Goal: Task Accomplishment & Management: Manage account settings

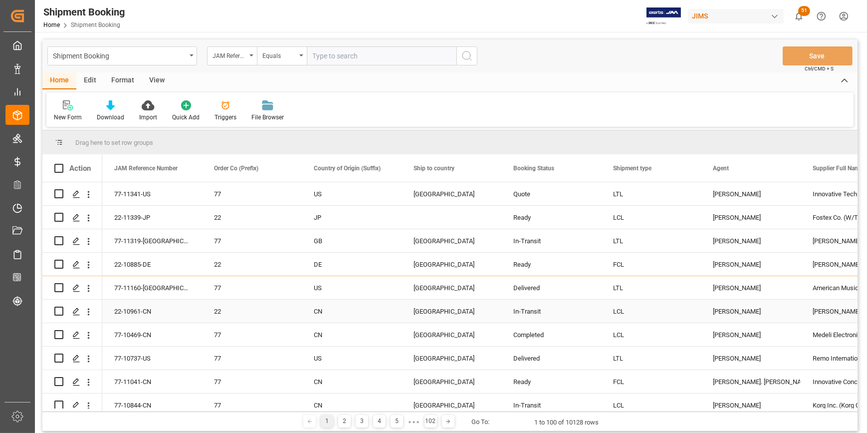
scroll to position [90, 0]
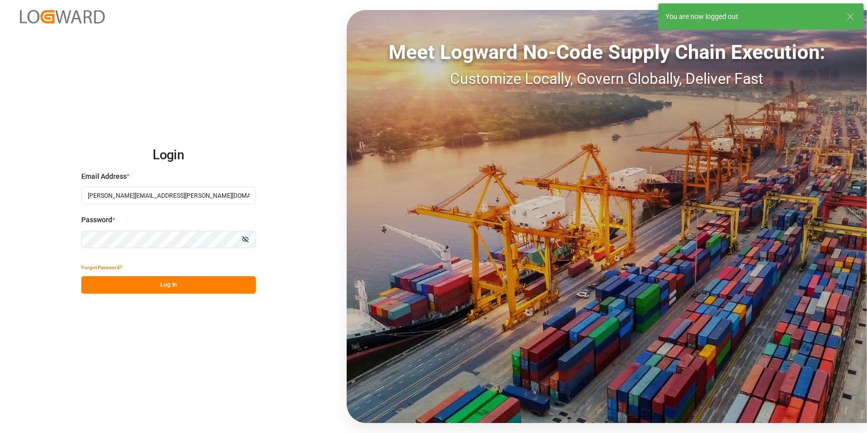
click at [201, 282] on button "Log In" at bounding box center [168, 284] width 175 height 17
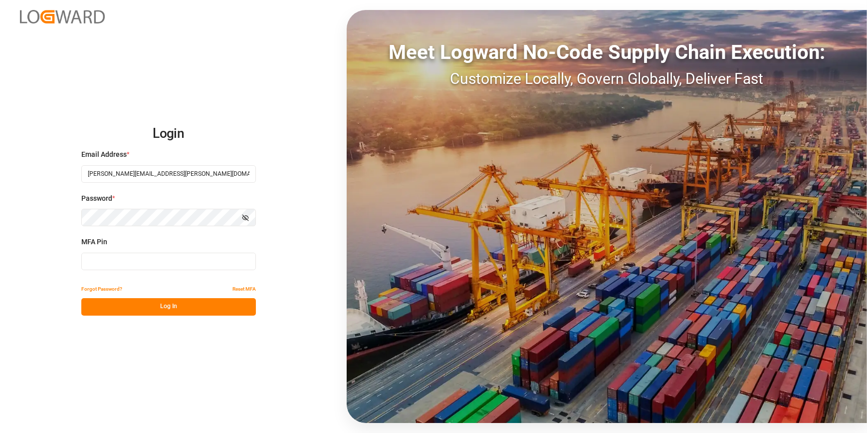
click at [127, 263] on input at bounding box center [168, 261] width 175 height 17
type input "328332"
click at [121, 296] on button "Forgot Password?" at bounding box center [101, 289] width 41 height 17
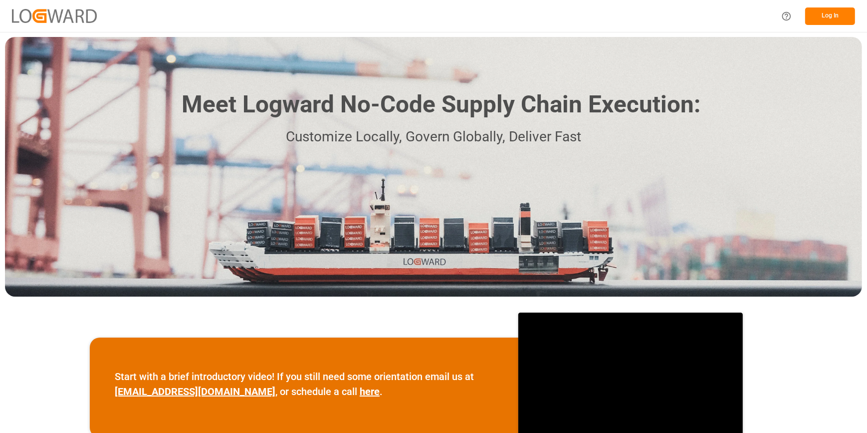
click at [824, 12] on button "Log In" at bounding box center [831, 15] width 50 height 17
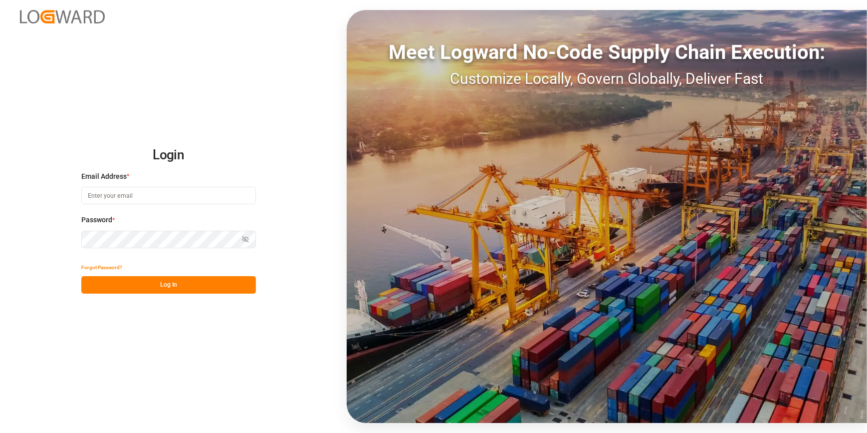
type input "[PERSON_NAME][EMAIL_ADDRESS][PERSON_NAME][DOMAIN_NAME]"
click at [120, 287] on button "Log In" at bounding box center [168, 284] width 175 height 17
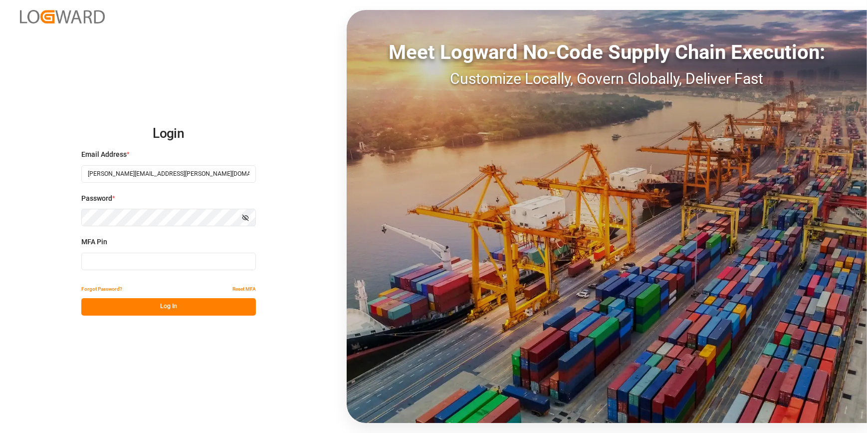
click at [105, 257] on input at bounding box center [168, 261] width 175 height 17
click at [104, 260] on input at bounding box center [168, 261] width 175 height 17
type input "754453"
click at [154, 308] on button "Log In" at bounding box center [168, 306] width 175 height 17
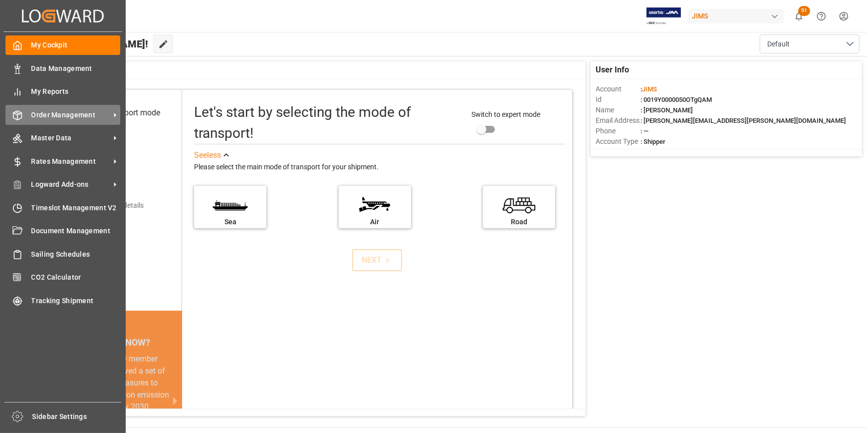
click at [70, 117] on span "Order Management" at bounding box center [70, 115] width 79 height 10
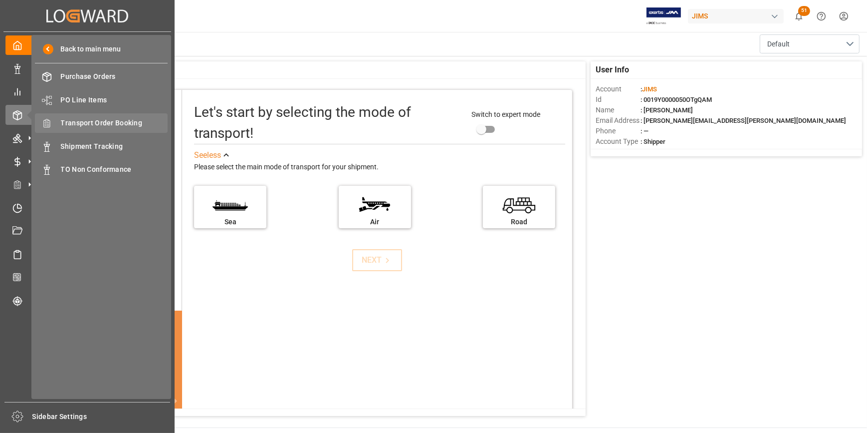
click at [105, 128] on span "Transport Order Booking" at bounding box center [114, 123] width 107 height 10
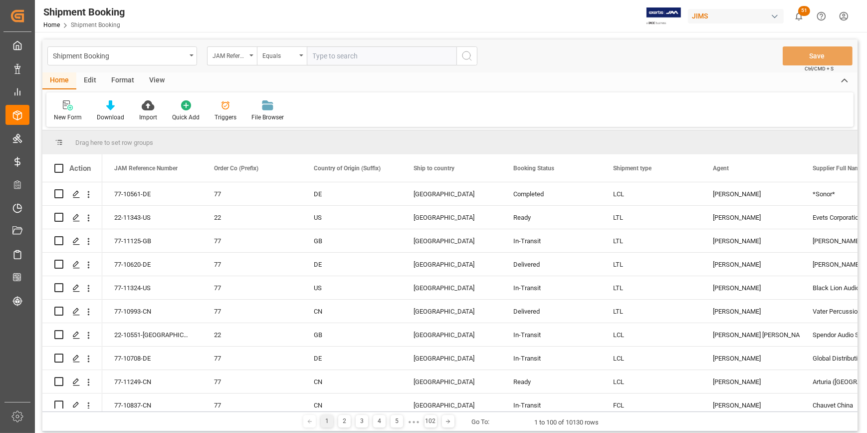
click at [318, 54] on input "text" at bounding box center [382, 55] width 150 height 19
paste input "22-10426-CN"
type input "22-10426-CN"
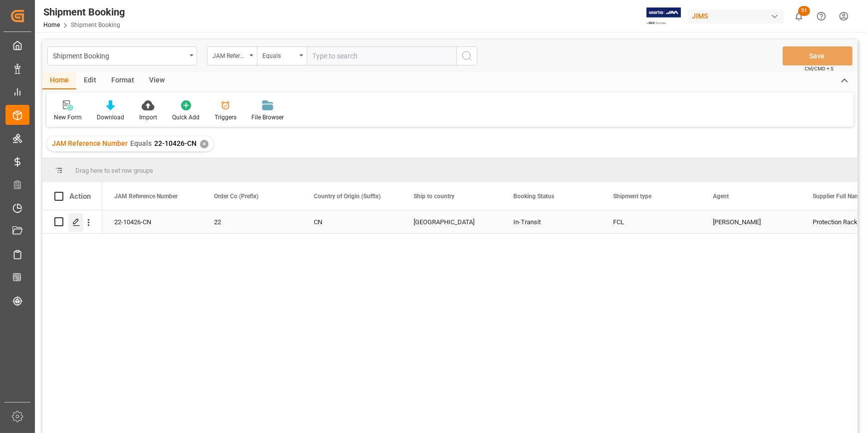
click at [73, 218] on icon "Press SPACE to select this row." at bounding box center [76, 222] width 8 height 8
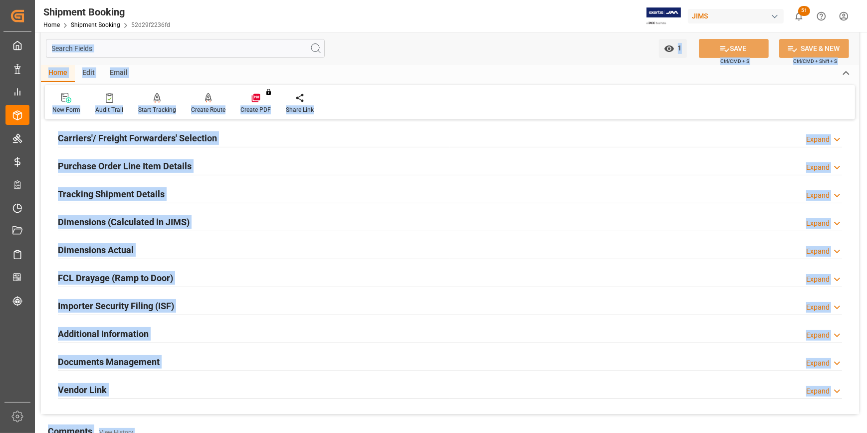
scroll to position [136, 0]
click at [226, 299] on div "Importer Security Filing (ISF) Expand" at bounding box center [450, 304] width 785 height 19
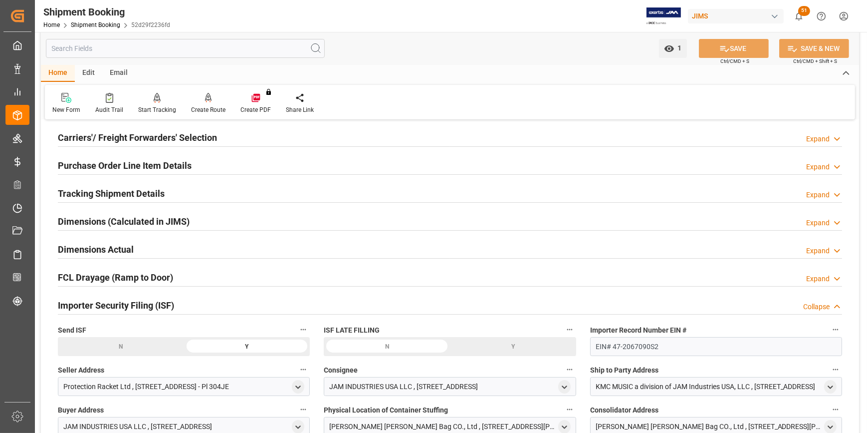
click at [90, 185] on div "Tracking Shipment Details" at bounding box center [111, 192] width 107 height 19
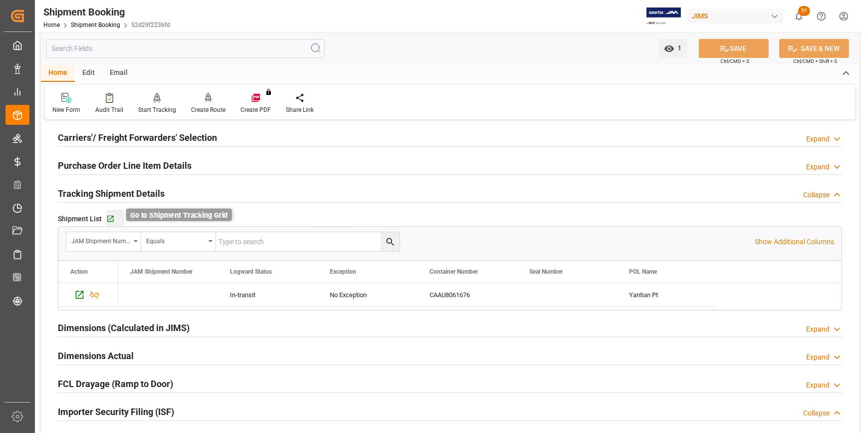
click at [106, 221] on icon "button" at bounding box center [110, 219] width 8 height 8
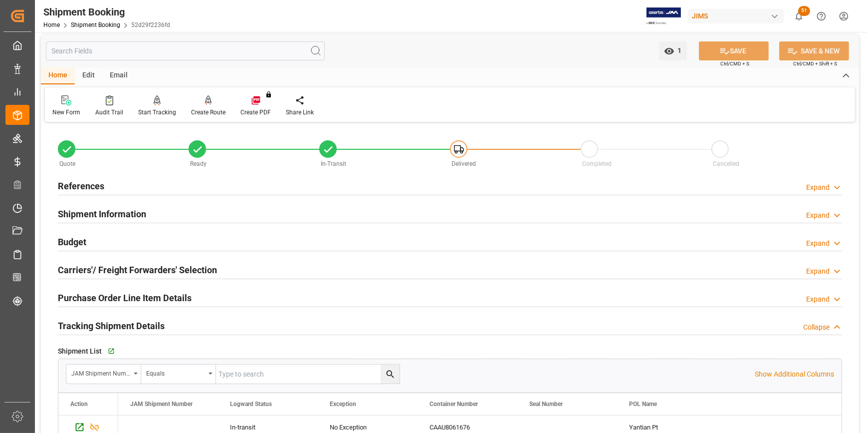
scroll to position [0, 0]
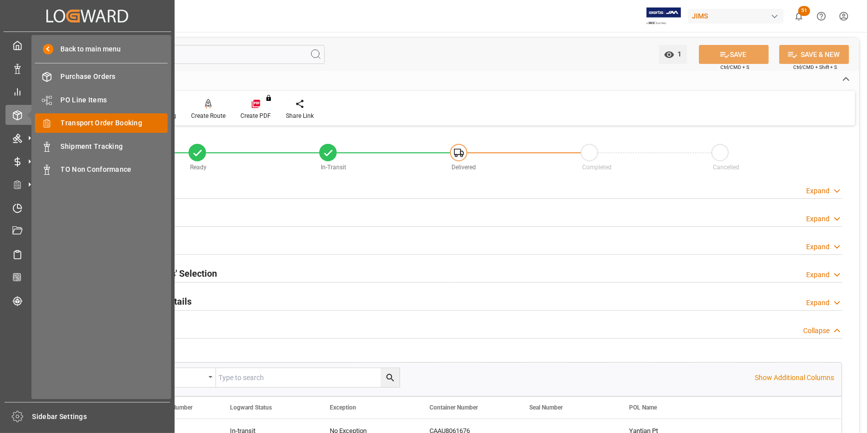
click at [92, 126] on span "Transport Order Booking" at bounding box center [114, 123] width 107 height 10
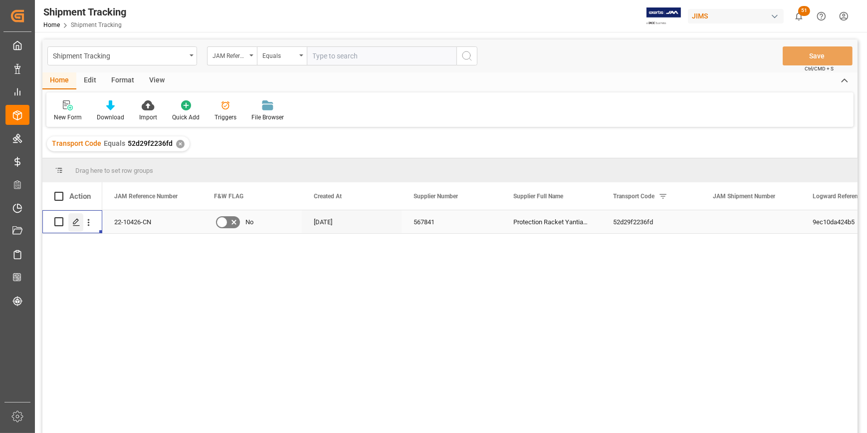
click at [74, 218] on icon "Press SPACE to select this row." at bounding box center [76, 222] width 8 height 8
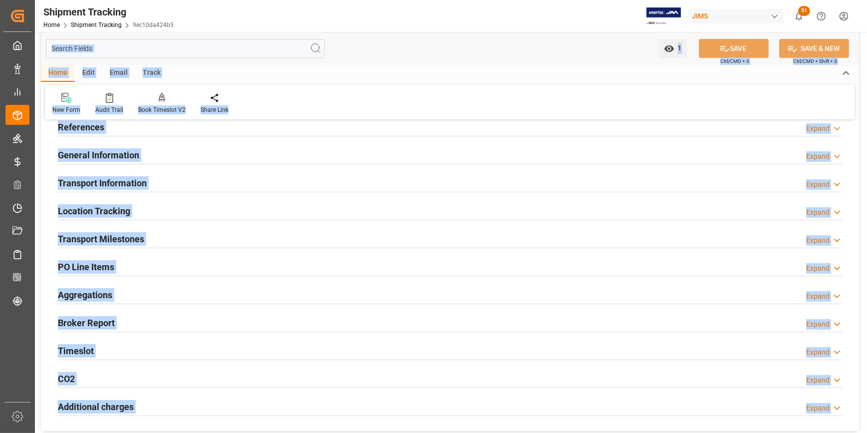
click at [254, 292] on div "Aggregations Expand" at bounding box center [450, 293] width 785 height 19
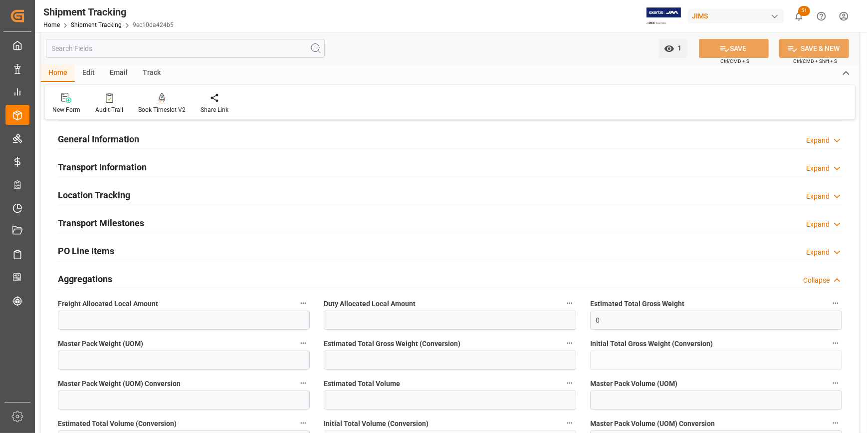
scroll to position [45, 0]
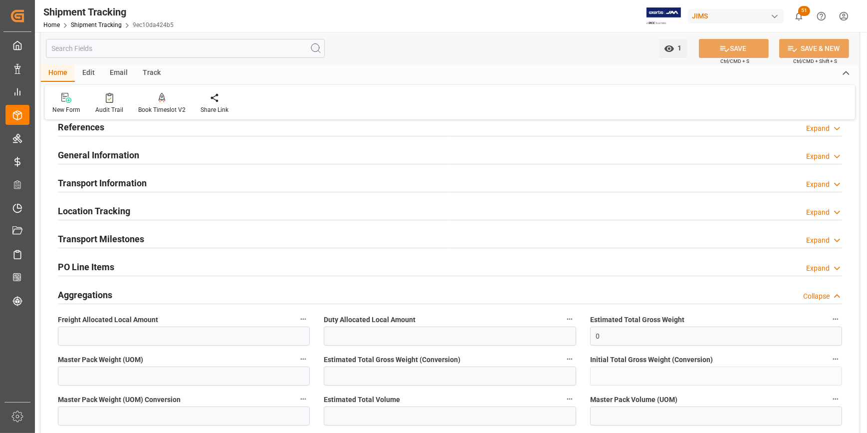
click at [85, 238] on h2 "Transport Milestones" at bounding box center [101, 238] width 86 height 13
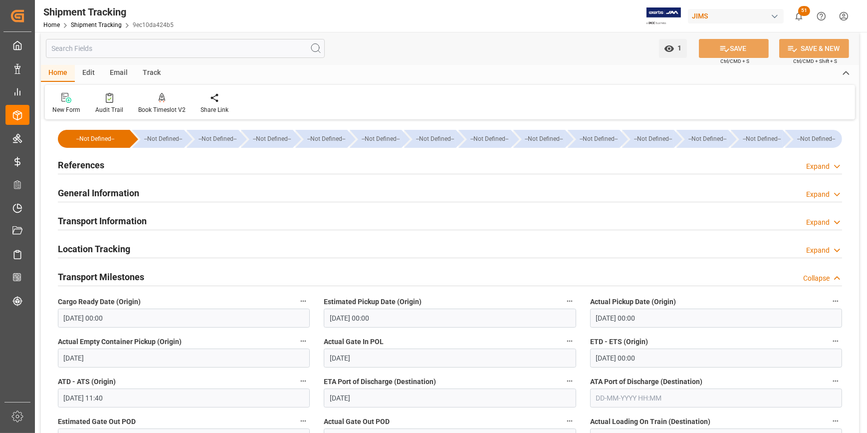
scroll to position [0, 0]
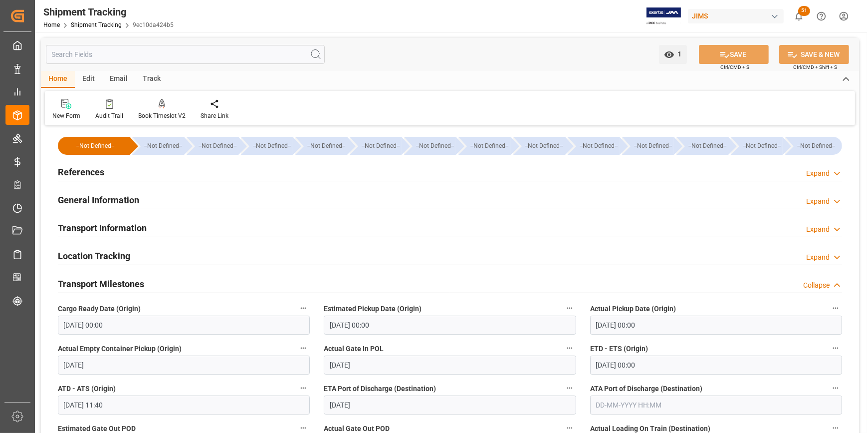
click at [90, 172] on h2 "References" at bounding box center [81, 171] width 46 height 13
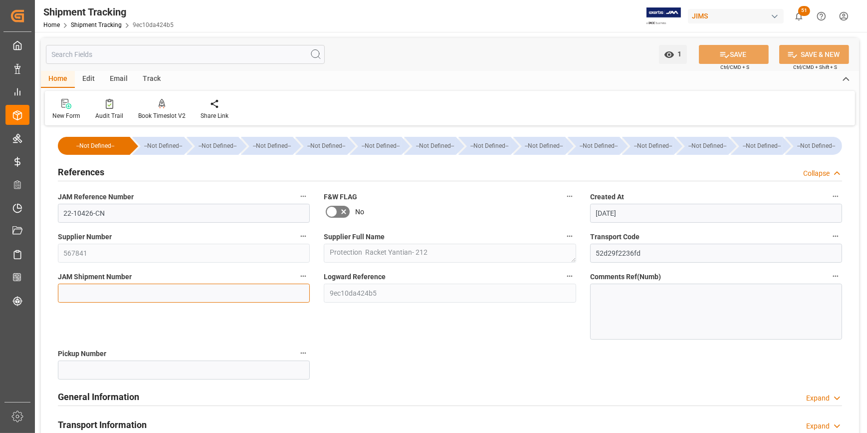
click at [91, 292] on input at bounding box center [184, 292] width 252 height 19
click at [86, 293] on input at bounding box center [184, 292] width 252 height 19
paste input "72901"
type input "72901"
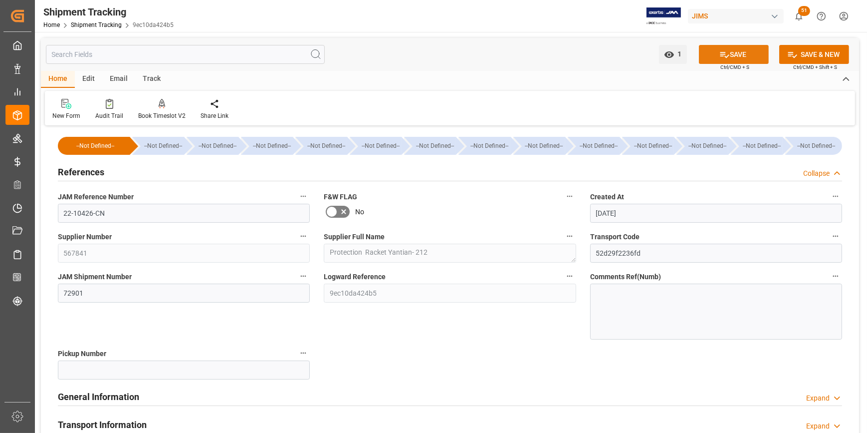
click at [742, 53] on button "SAVE" at bounding box center [734, 54] width 70 height 19
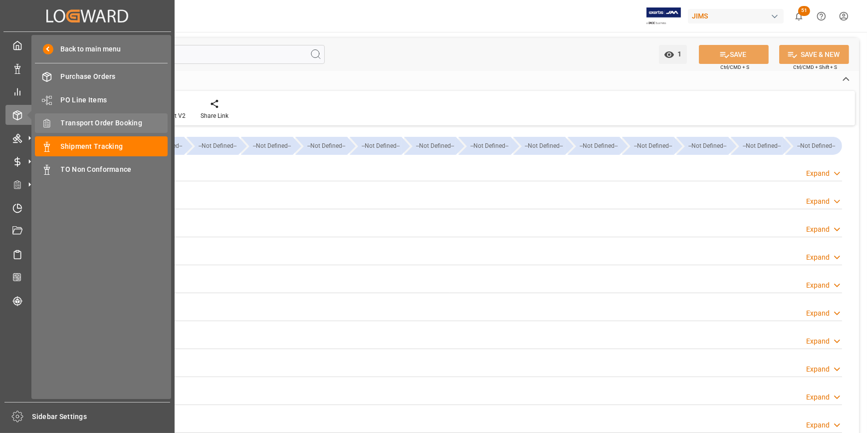
click at [106, 123] on span "Transport Order Booking" at bounding box center [114, 123] width 107 height 10
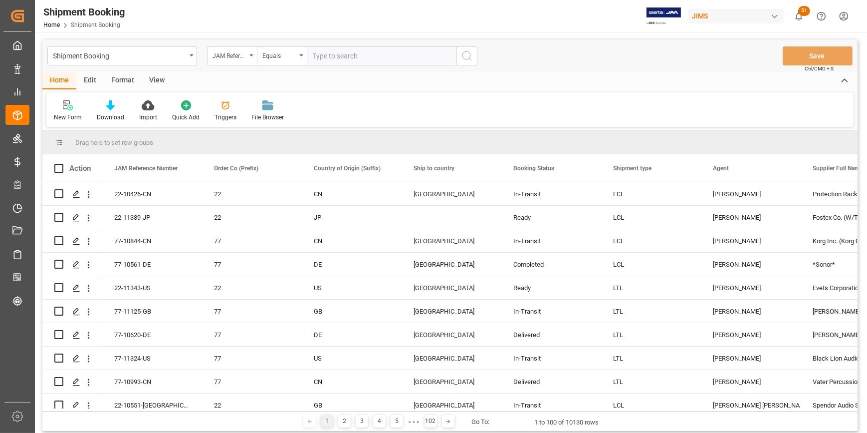
type input "601859"
click at [376, 60] on input "601859" at bounding box center [382, 55] width 150 height 19
drag, startPoint x: 376, startPoint y: 60, endPoint x: 307, endPoint y: 54, distance: 69.1
click at [304, 62] on div "JAM Reference Number Equals 601859" at bounding box center [342, 55] width 271 height 19
click at [321, 59] on input "text" at bounding box center [382, 55] width 150 height 19
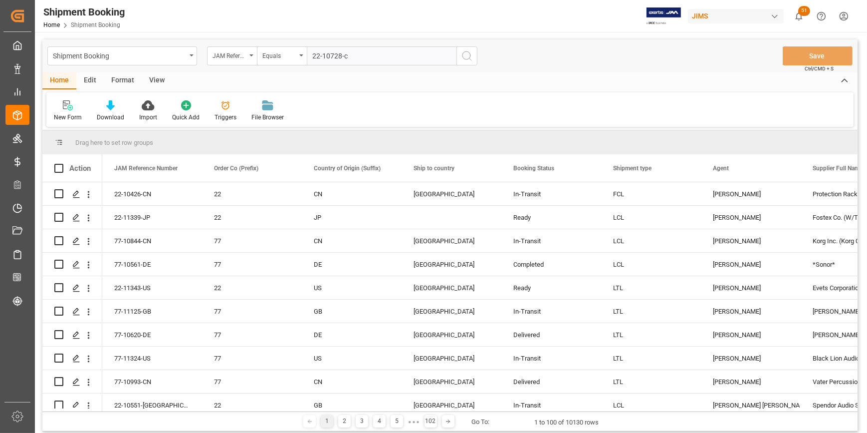
type input "22-10728-cn"
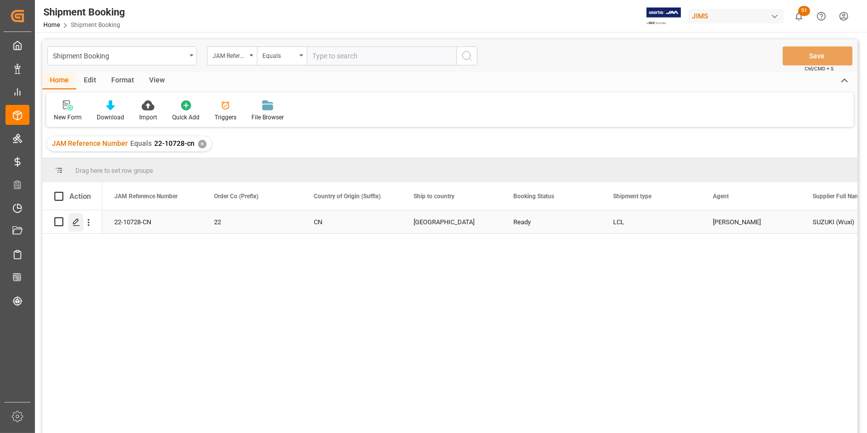
click at [76, 221] on icon "Press SPACE to select this row." at bounding box center [76, 222] width 8 height 8
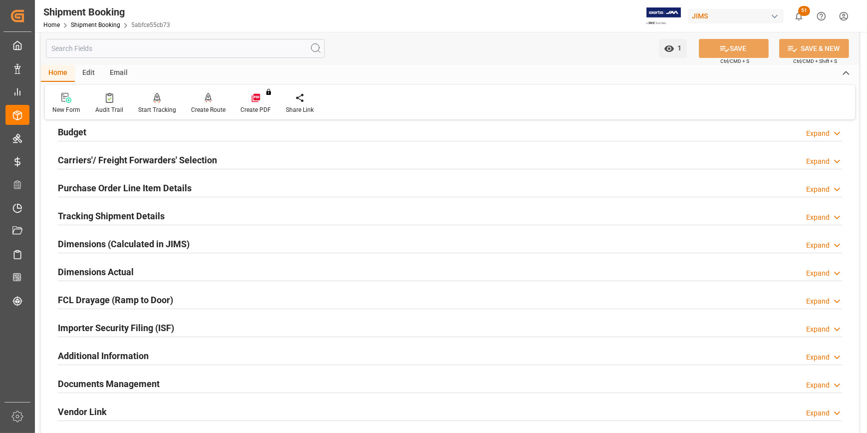
scroll to position [90, 0]
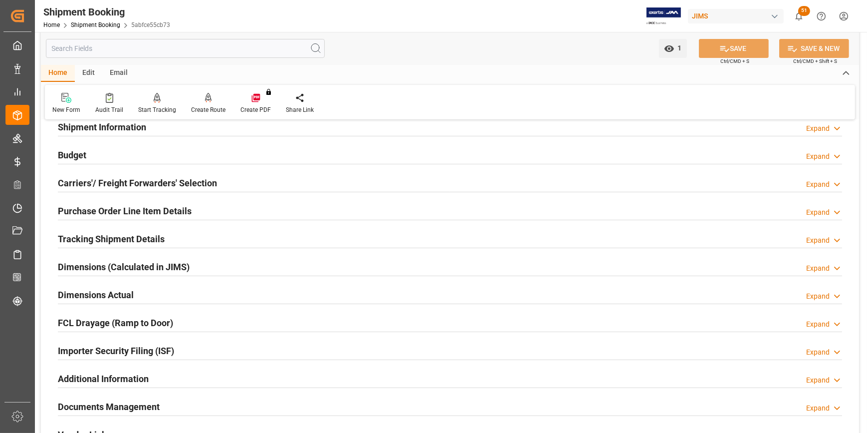
click at [106, 234] on h2 "Tracking Shipment Details" at bounding box center [111, 238] width 107 height 13
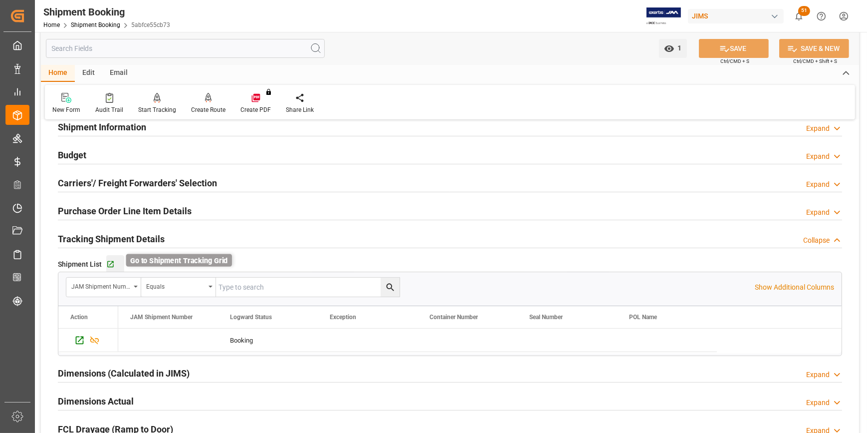
click at [111, 263] on icon "button" at bounding box center [110, 264] width 8 height 8
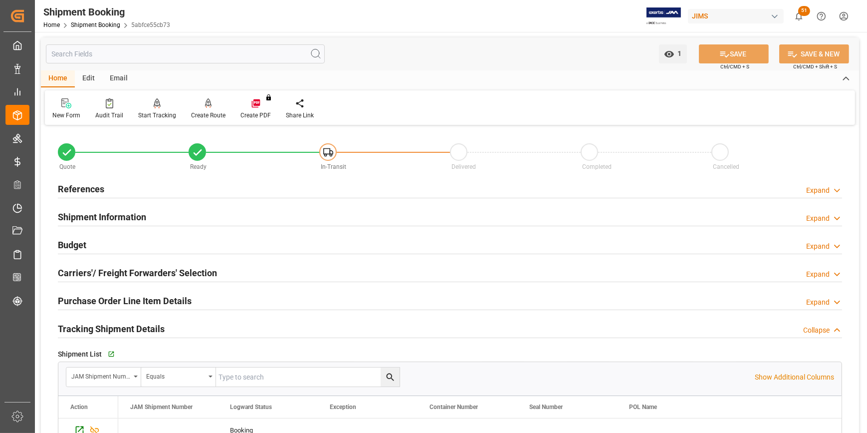
scroll to position [0, 0]
click at [85, 193] on h2 "References" at bounding box center [81, 189] width 46 height 13
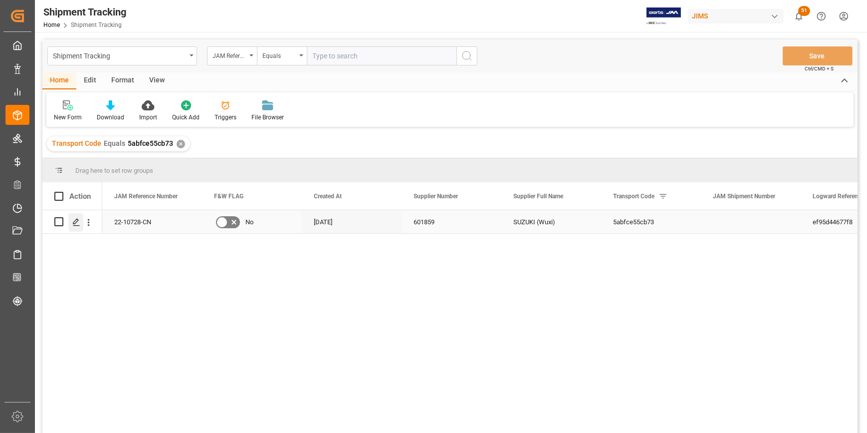
click at [73, 226] on icon "Press SPACE to select this row." at bounding box center [76, 222] width 8 height 8
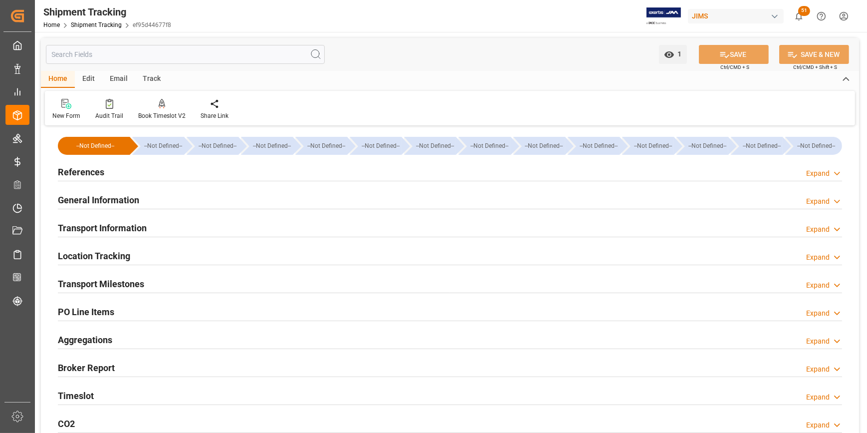
type input "30-09-2025 00:00"
type input "06-11-2025 00:00"
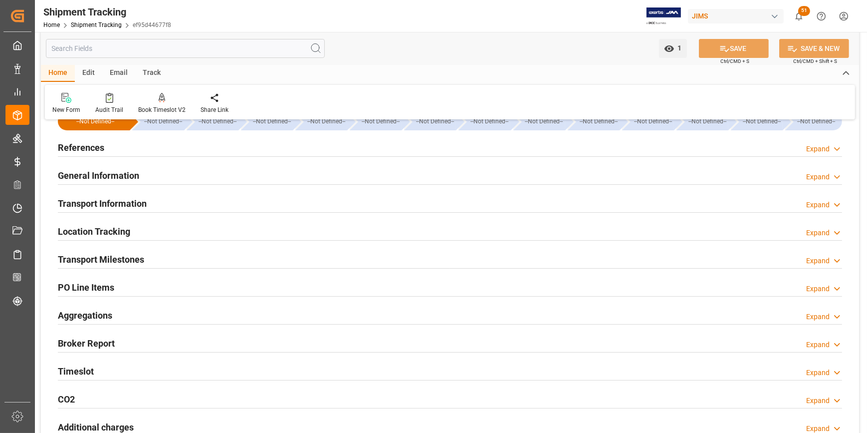
scroll to position [45, 0]
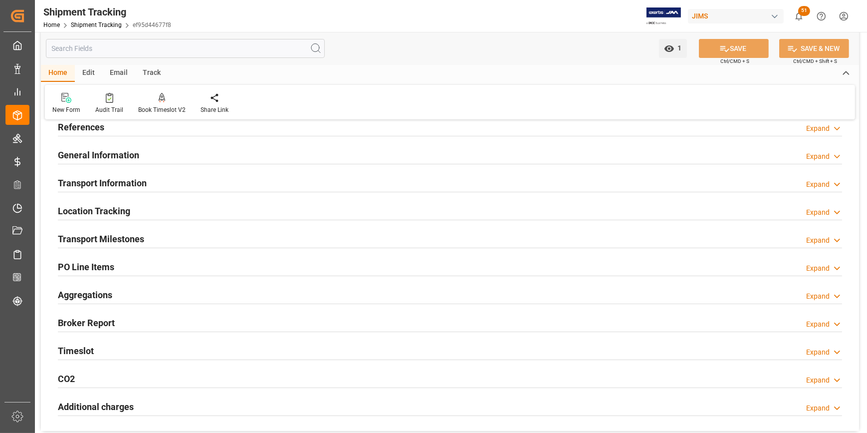
click at [113, 230] on div "Transport Milestones" at bounding box center [101, 238] width 86 height 19
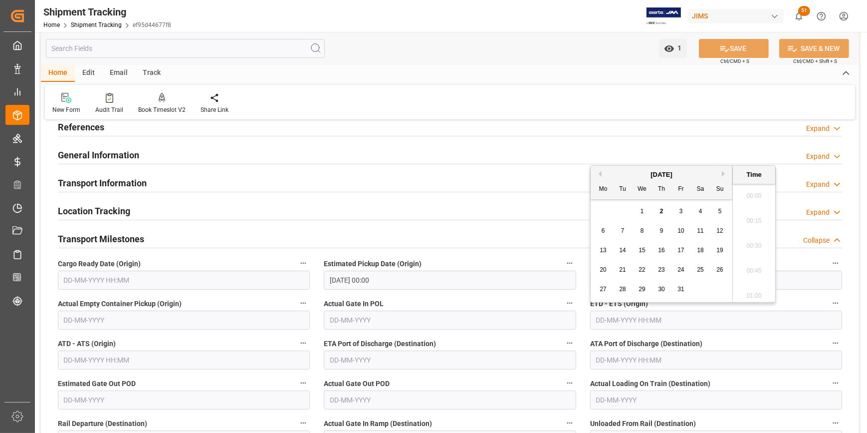
click at [609, 317] on input "text" at bounding box center [716, 319] width 252 height 19
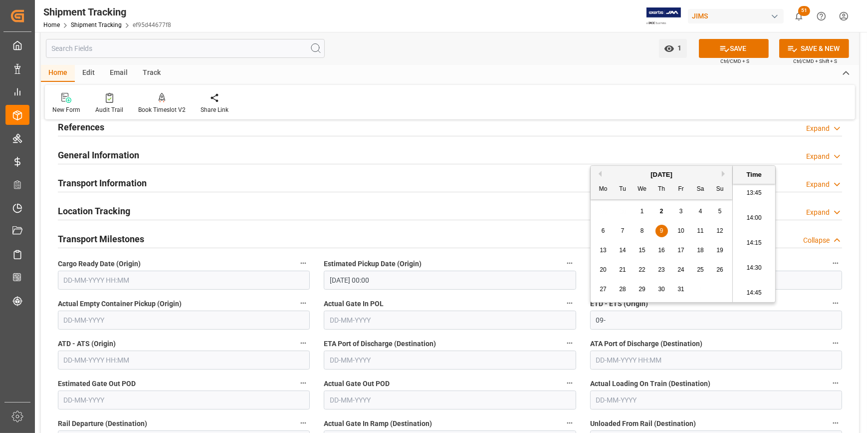
click at [597, 171] on button "Previous Month" at bounding box center [599, 174] width 6 height 6
click at [624, 289] on span "30" at bounding box center [622, 288] width 6 height 7
type input "30-09-2025 00:00"
click at [678, 150] on div "General Information Expand" at bounding box center [450, 154] width 785 height 19
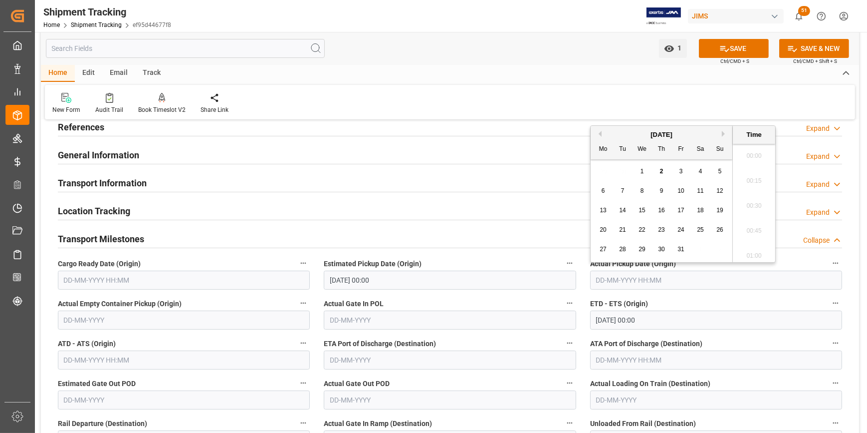
click at [623, 279] on input "text" at bounding box center [716, 280] width 252 height 19
click at [599, 135] on button "Previous Month" at bounding box center [599, 134] width 6 height 6
click at [701, 248] on span "30" at bounding box center [700, 249] width 6 height 7
type input "30-08-2025 00:00"
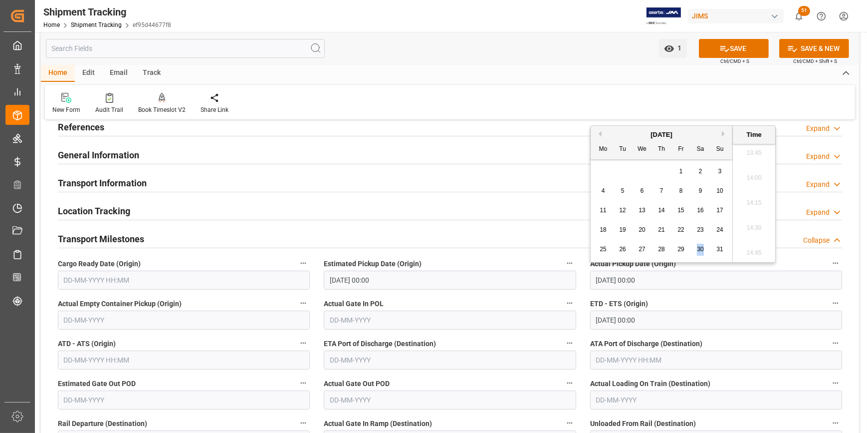
click at [701, 248] on span "30" at bounding box center [700, 249] width 6 height 7
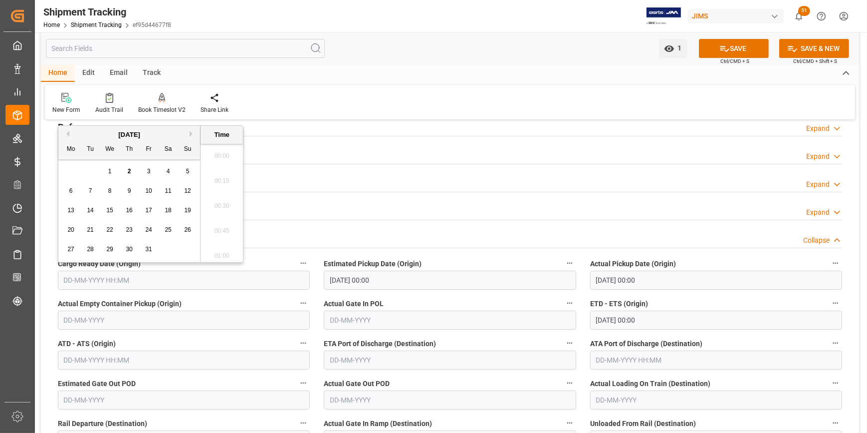
click at [65, 281] on input "text" at bounding box center [184, 280] width 252 height 19
click at [65, 133] on button "Previous Month" at bounding box center [66, 134] width 6 height 6
click at [74, 214] on div "15" at bounding box center [71, 211] width 12 height 12
type input "15-09-2025 00:00"
click at [496, 60] on div "1 Watch Option SAVE Ctrl/CMD + S SAVE & NEW Ctrl/CMD + Shift + S" at bounding box center [450, 48] width 819 height 33
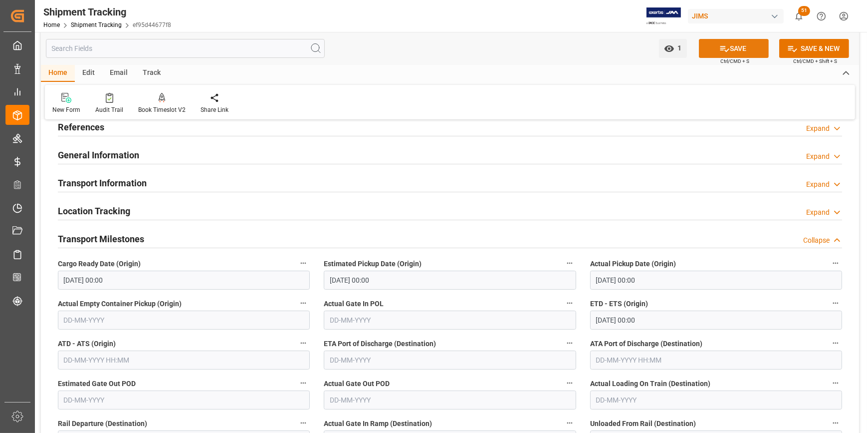
click at [734, 45] on button "SAVE" at bounding box center [734, 48] width 70 height 19
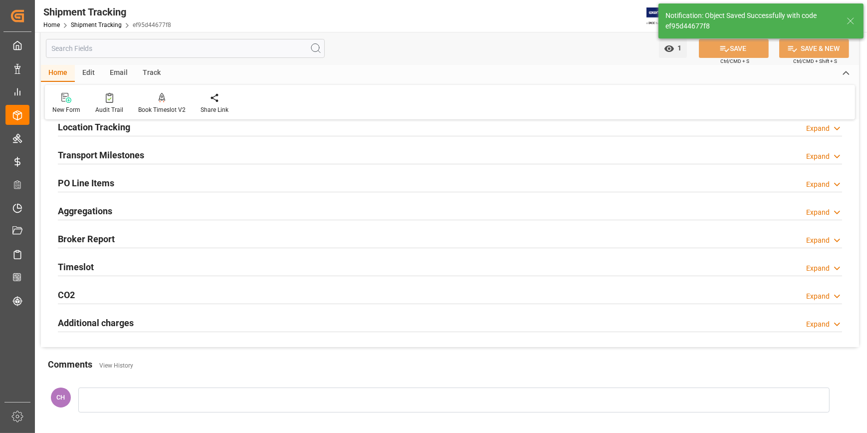
scroll to position [0, 0]
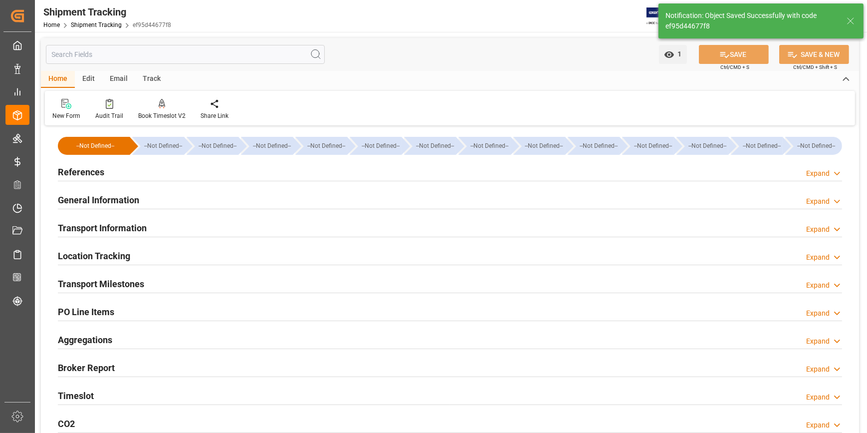
click at [94, 289] on h2 "Transport Milestones" at bounding box center [101, 283] width 86 height 13
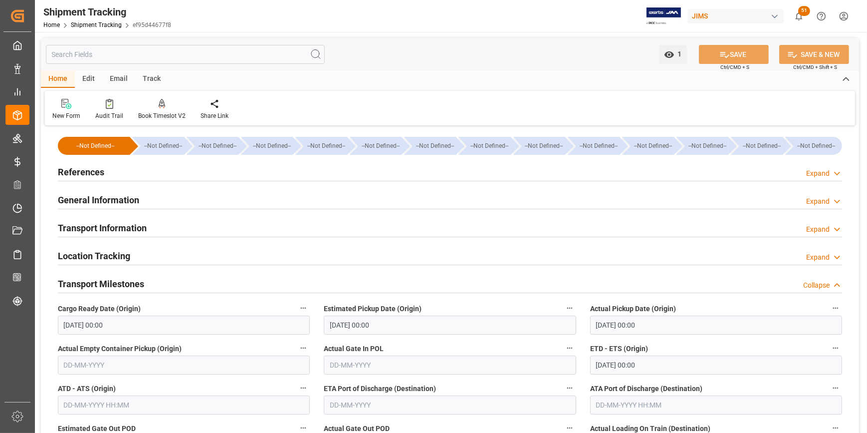
click at [89, 167] on h2 "References" at bounding box center [81, 171] width 46 height 13
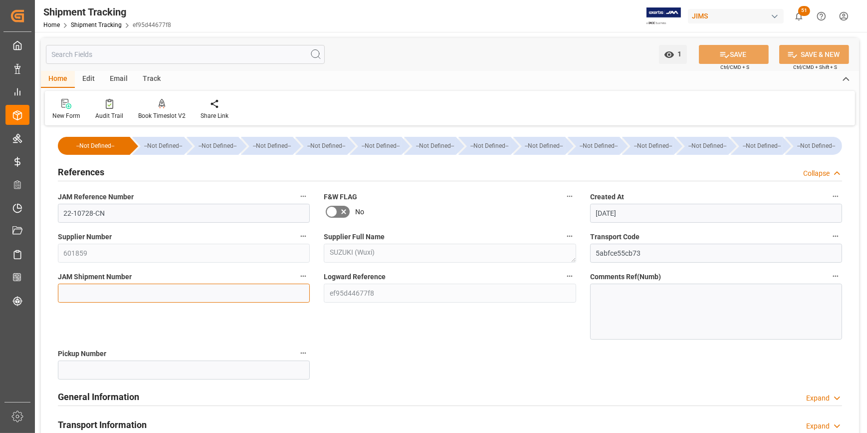
click at [76, 297] on input at bounding box center [184, 292] width 252 height 19
paste input "601859"
type input "601859"
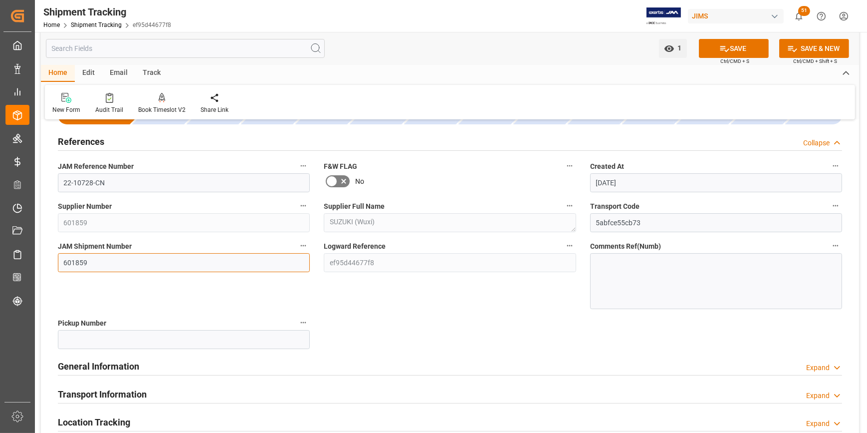
scroll to position [45, 0]
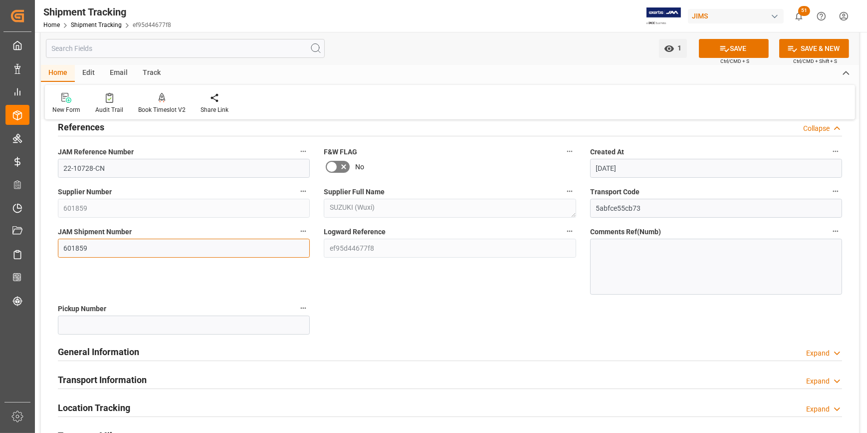
drag, startPoint x: 95, startPoint y: 250, endPoint x: 53, endPoint y: 245, distance: 42.3
click at [53, 245] on div "JAM Shipment Number 601859" at bounding box center [184, 259] width 266 height 77
paste input "73291"
type input "73291"
click at [730, 47] on button "SAVE" at bounding box center [734, 48] width 70 height 19
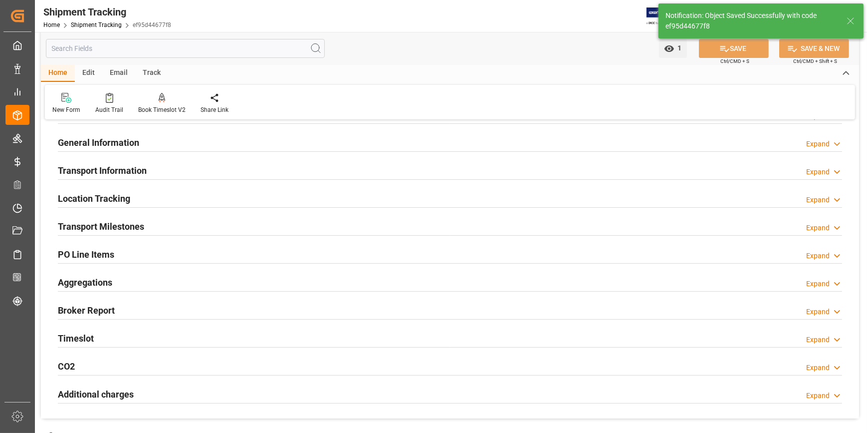
scroll to position [0, 0]
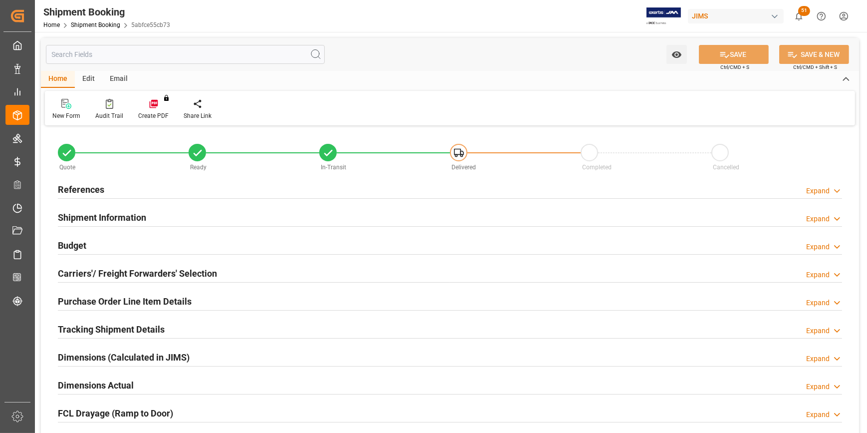
type input "0"
type input "[DATE]"
click at [78, 191] on h2 "References" at bounding box center [81, 189] width 46 height 13
